Goal: Task Accomplishment & Management: Manage account settings

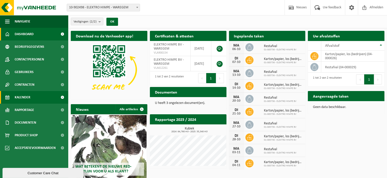
click at [25, 97] on span "Kalender" at bounding box center [23, 97] width 16 height 13
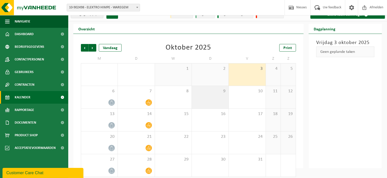
scroll to position [11, 0]
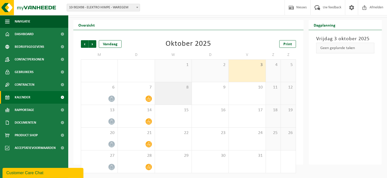
drag, startPoint x: 146, startPoint y: 99, endPoint x: 176, endPoint y: 92, distance: 31.3
click at [146, 98] on span at bounding box center [149, 99] width 6 height 6
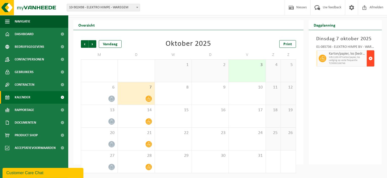
click at [371, 56] on span "button" at bounding box center [371, 58] width 4 height 10
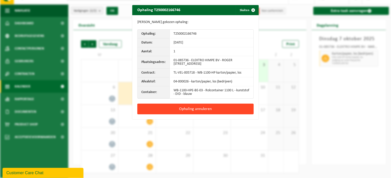
click at [191, 109] on button "Ophaling annuleren" at bounding box center [195, 109] width 116 height 11
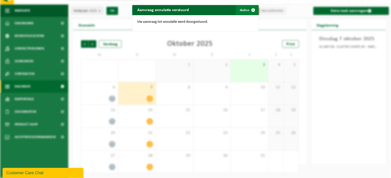
click at [245, 11] on button "Sluiten" at bounding box center [247, 10] width 23 height 10
